Goal: Find contact information: Find contact information

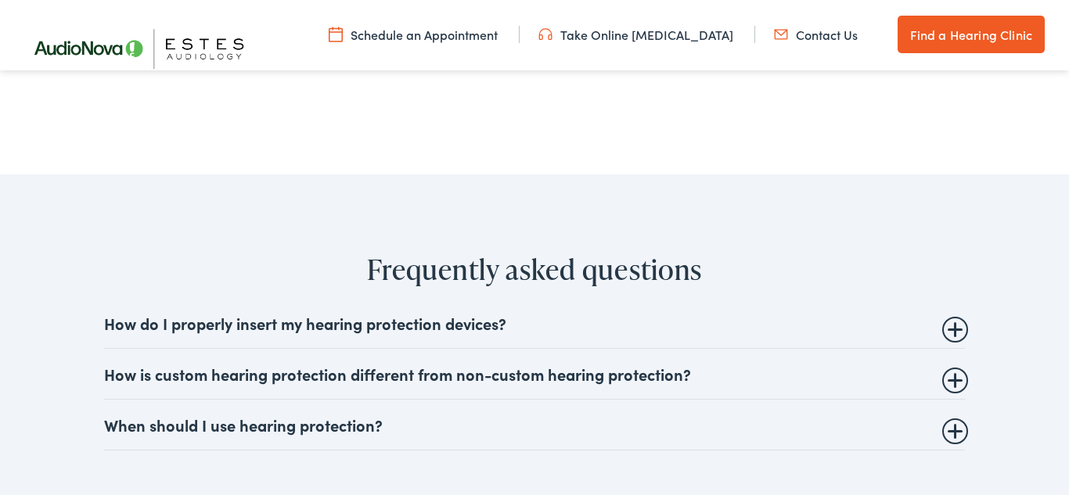
scroll to position [5218, 0]
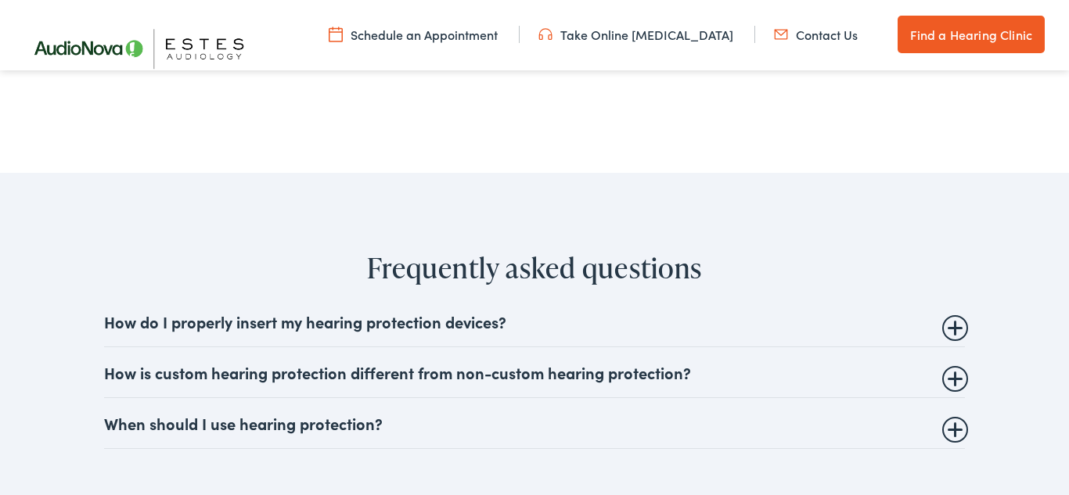
click at [813, 363] on summary "How is custom hearing protection different from non-custom hearing protection?" at bounding box center [534, 372] width 861 height 19
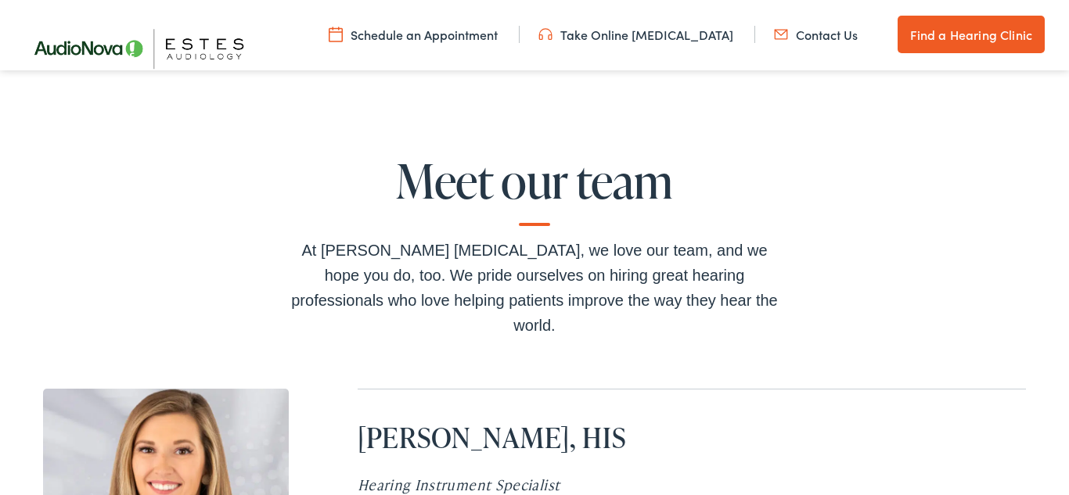
scroll to position [4597, 0]
click at [829, 31] on link "Contact Us" at bounding box center [816, 34] width 84 height 17
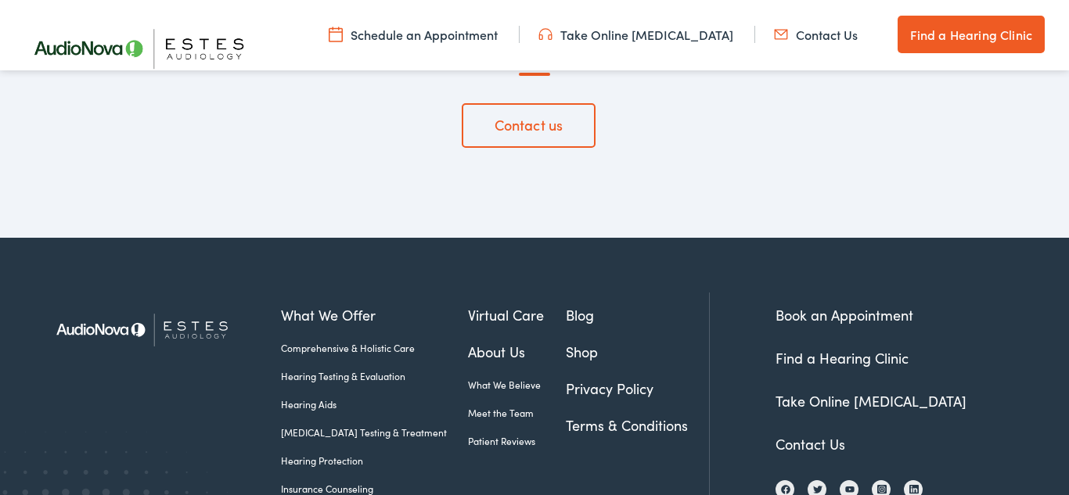
scroll to position [5980, 0]
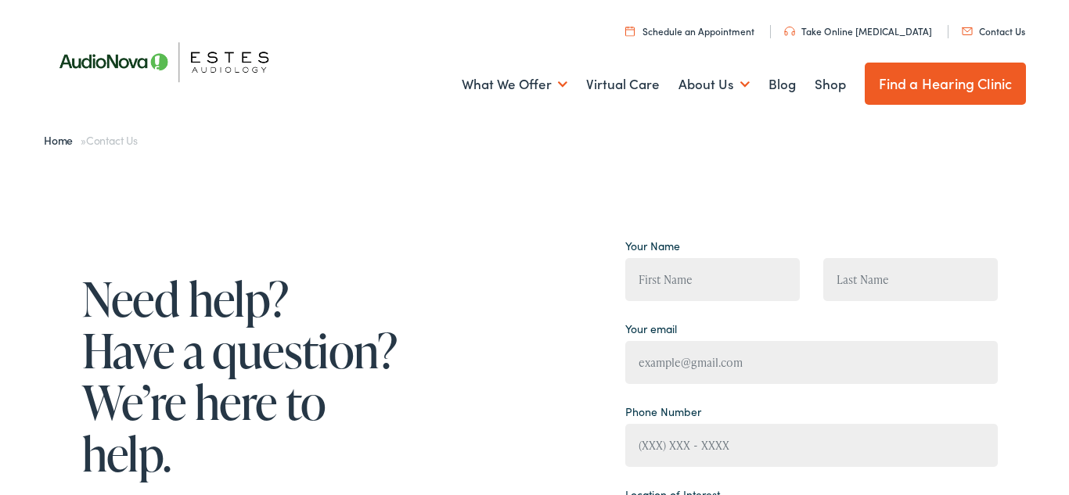
click at [998, 29] on link "Contact Us" at bounding box center [993, 30] width 63 height 13
